Goal: Information Seeking & Learning: Understand process/instructions

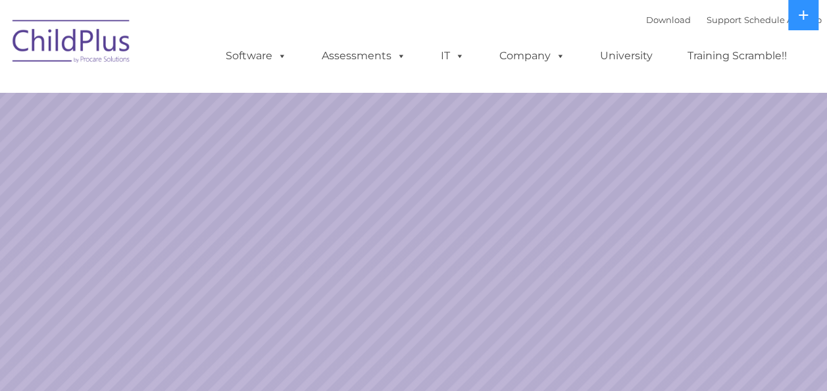
select select "MEDIUM"
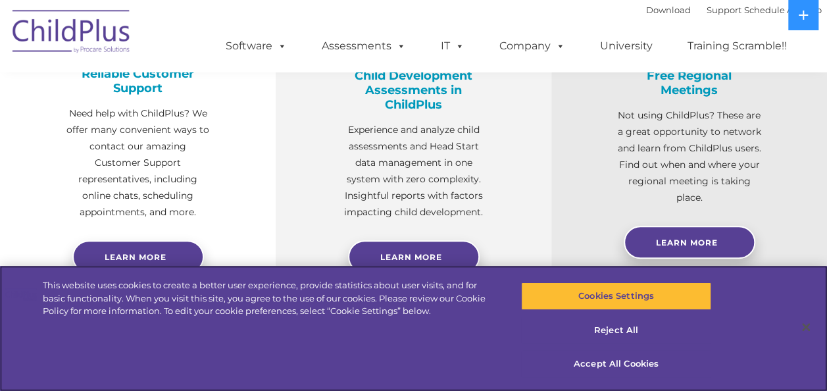
scroll to position [1566, 0]
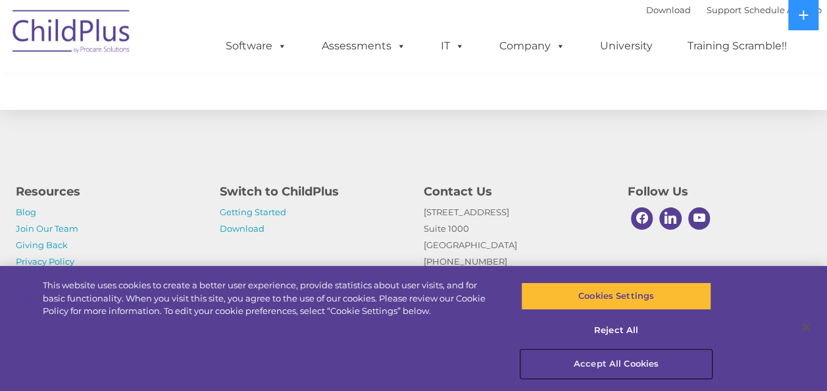
click at [628, 363] on button "Accept All Cookies" at bounding box center [616, 364] width 190 height 28
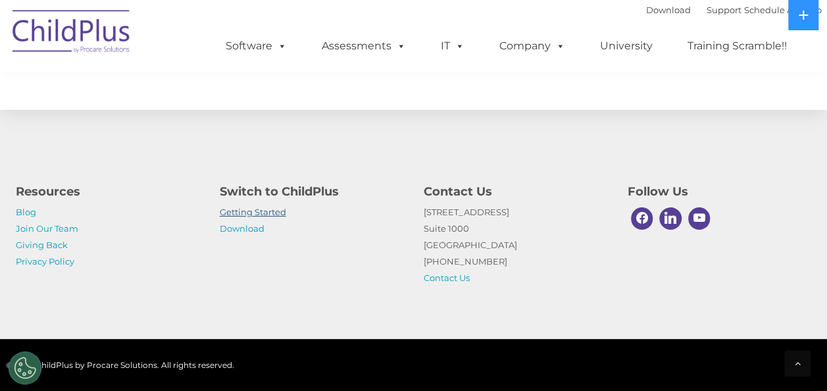
click at [271, 213] on link "Getting Started" at bounding box center [253, 212] width 66 height 11
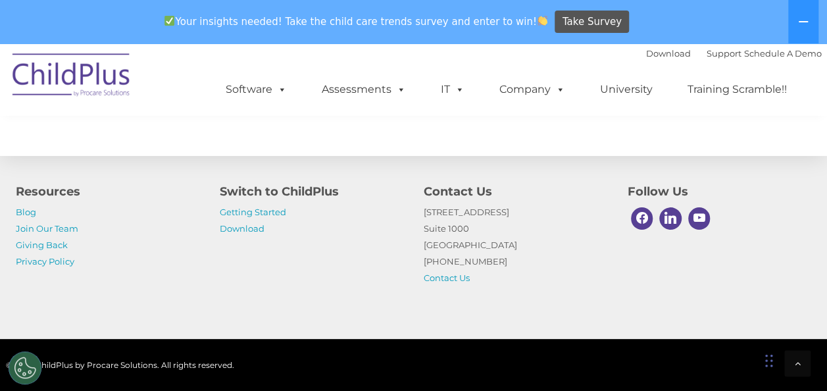
scroll to position [2208, 0]
